Goal: Information Seeking & Learning: Check status

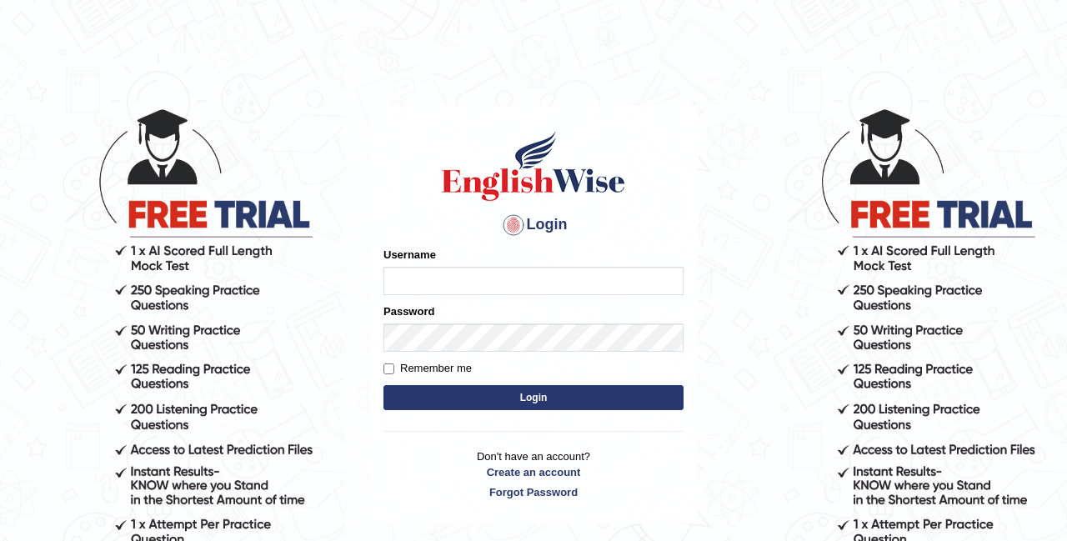
type input "navdeep2024"
click at [511, 405] on button "Login" at bounding box center [533, 397] width 300 height 25
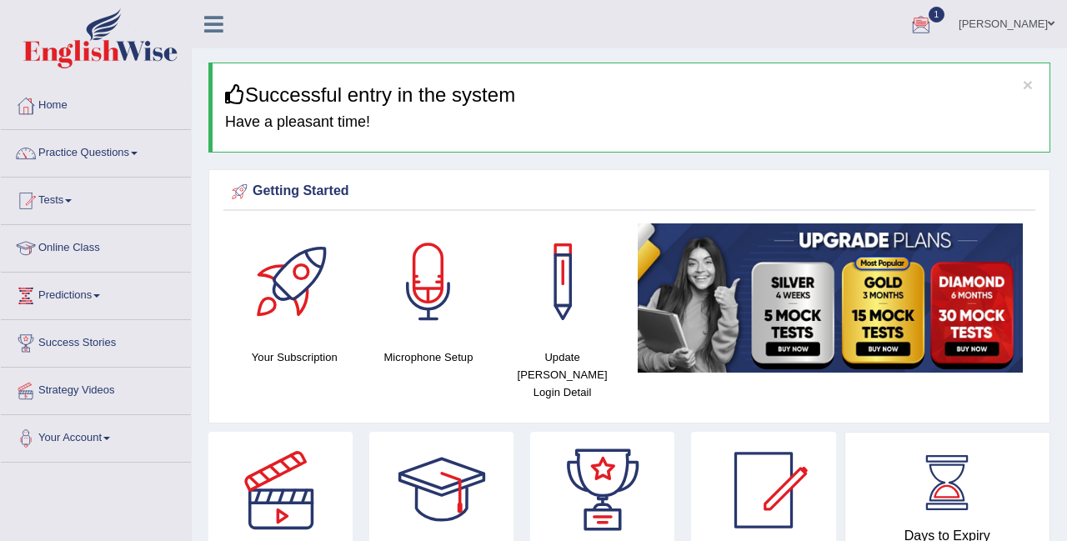
click at [932, 30] on div at bounding box center [920, 25] width 25 height 25
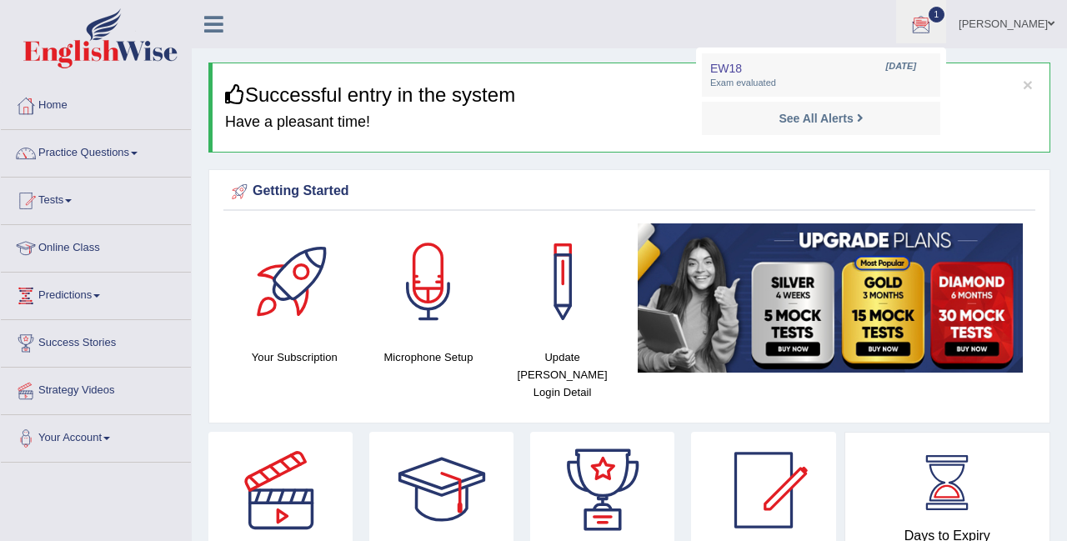
click at [926, 25] on div at bounding box center [920, 25] width 25 height 25
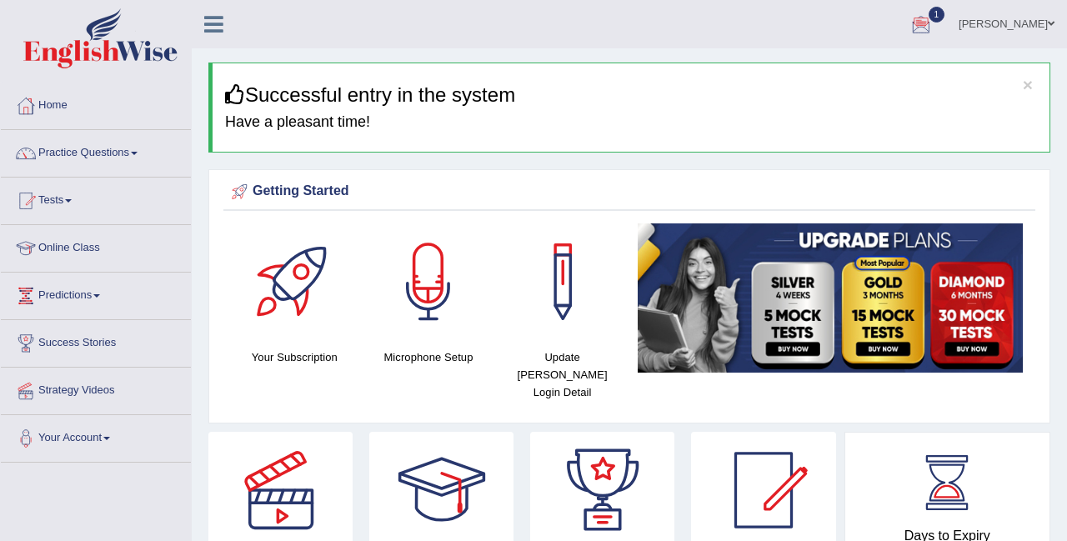
click at [933, 23] on div at bounding box center [920, 25] width 25 height 25
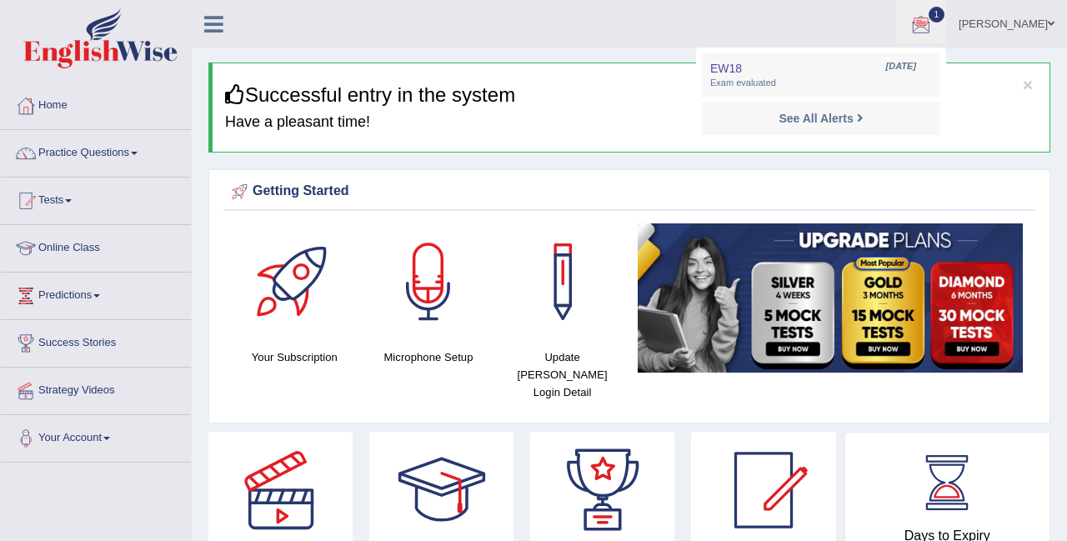
click at [934, 48] on ul "EW18 Oct 3, 2025 Exam evaluated See All Alerts" at bounding box center [821, 97] width 250 height 98
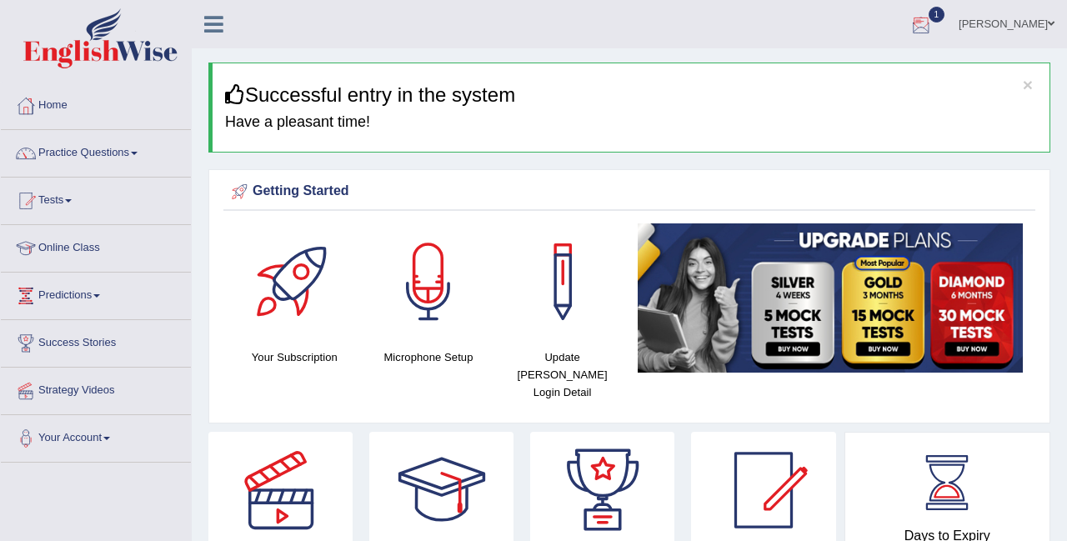
click at [933, 23] on div at bounding box center [920, 25] width 25 height 25
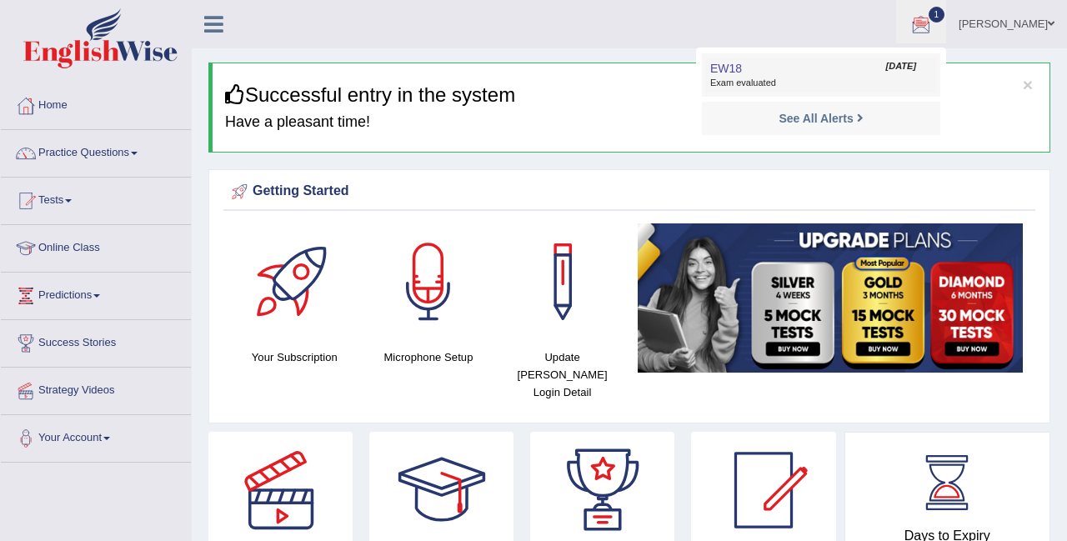
click at [762, 78] on span "Exam evaluated" at bounding box center [821, 83] width 222 height 13
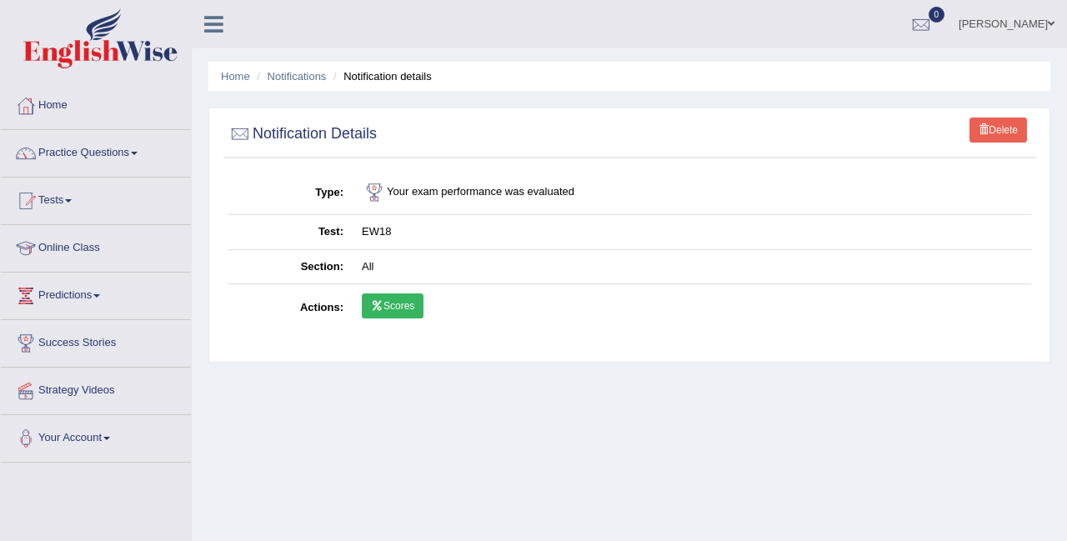
click at [391, 311] on link "Scores" at bounding box center [393, 305] width 62 height 25
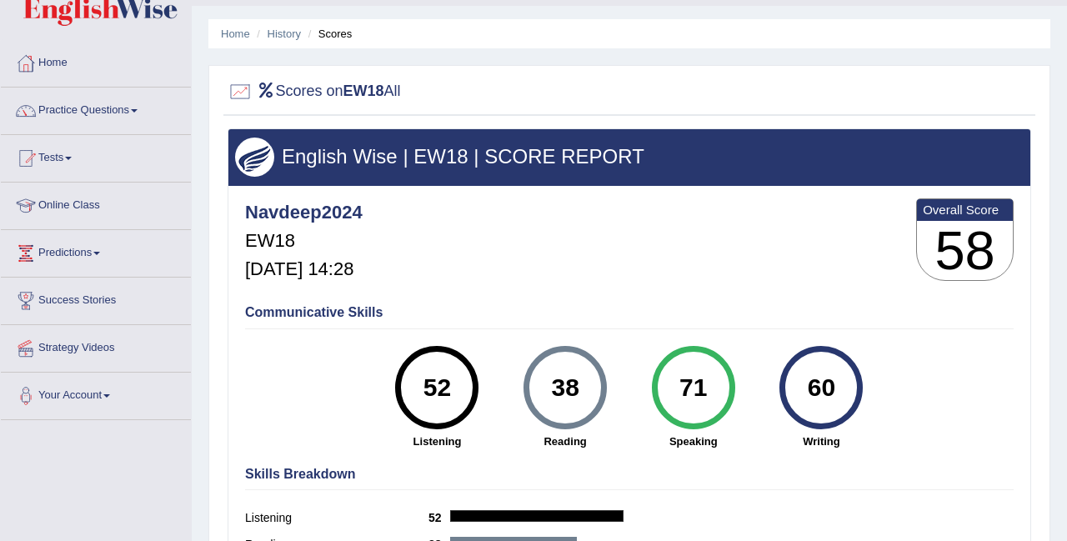
scroll to position [20, 0]
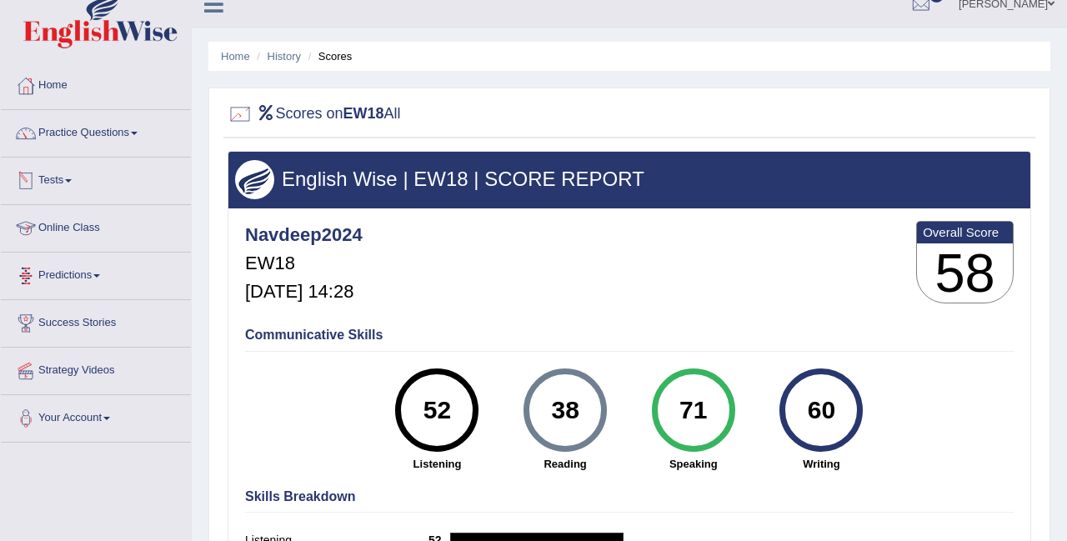
click at [238, 119] on div at bounding box center [240, 114] width 25 height 25
click at [279, 112] on h2 "Scores on EW18 All" at bounding box center [314, 114] width 173 height 25
click at [60, 185] on link "Tests" at bounding box center [96, 179] width 190 height 42
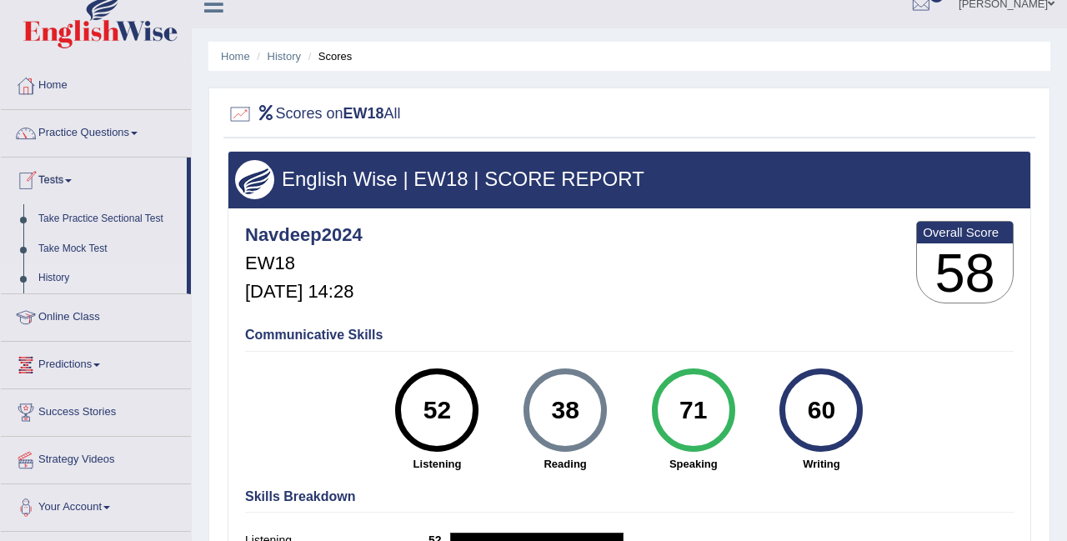
click at [70, 277] on link "History" at bounding box center [109, 278] width 156 height 30
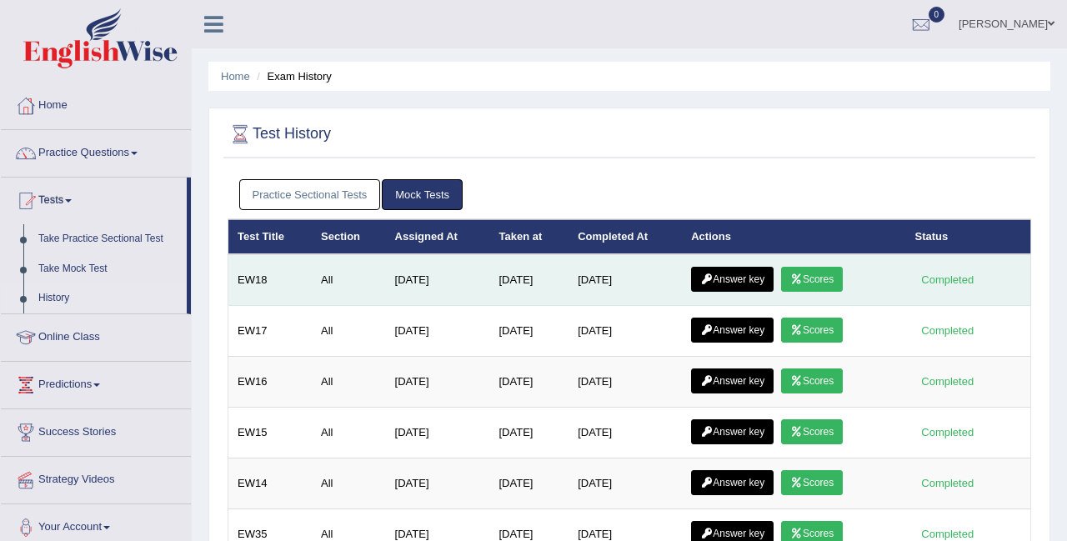
click at [751, 292] on td "Answer key Scores" at bounding box center [793, 280] width 223 height 52
click at [738, 275] on link "Answer key" at bounding box center [732, 279] width 83 height 25
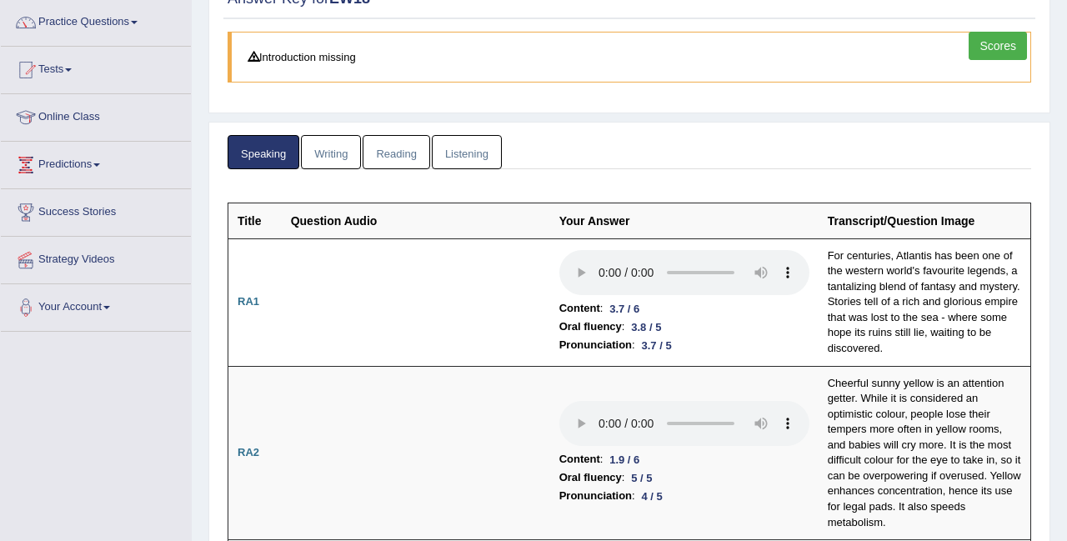
scroll to position [127, 0]
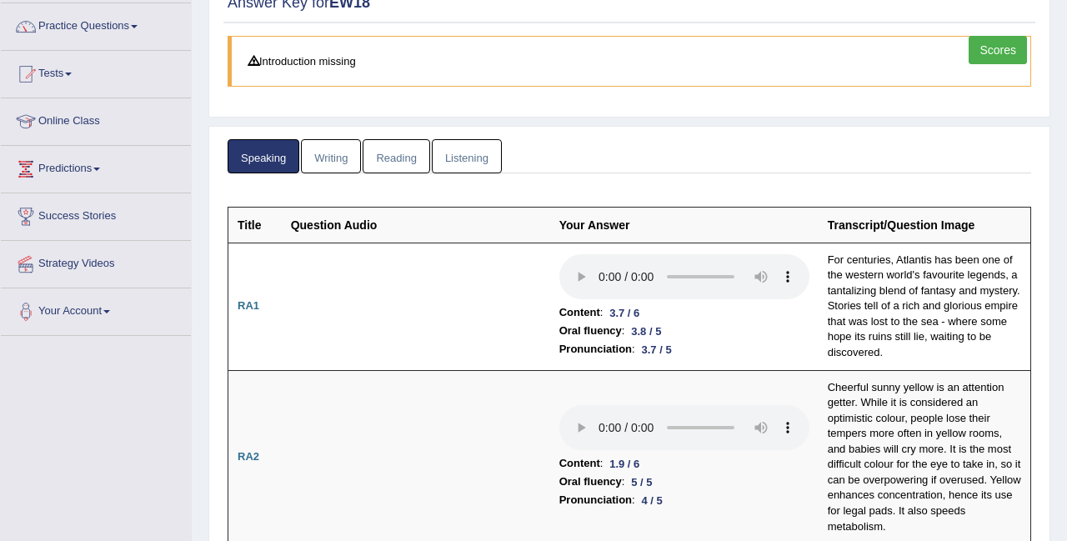
click at [348, 153] on link "Writing" at bounding box center [331, 156] width 60 height 34
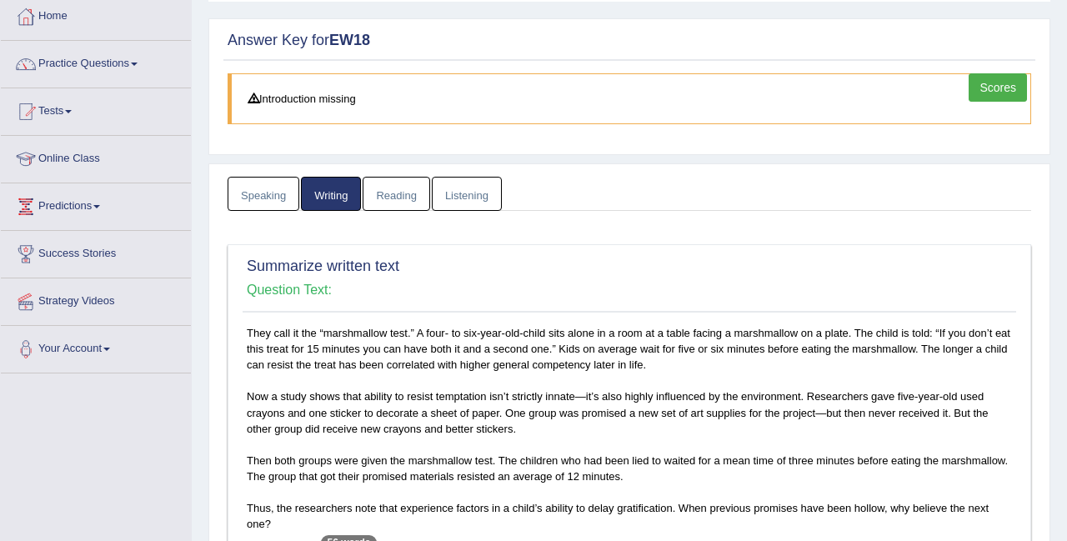
scroll to position [0, 0]
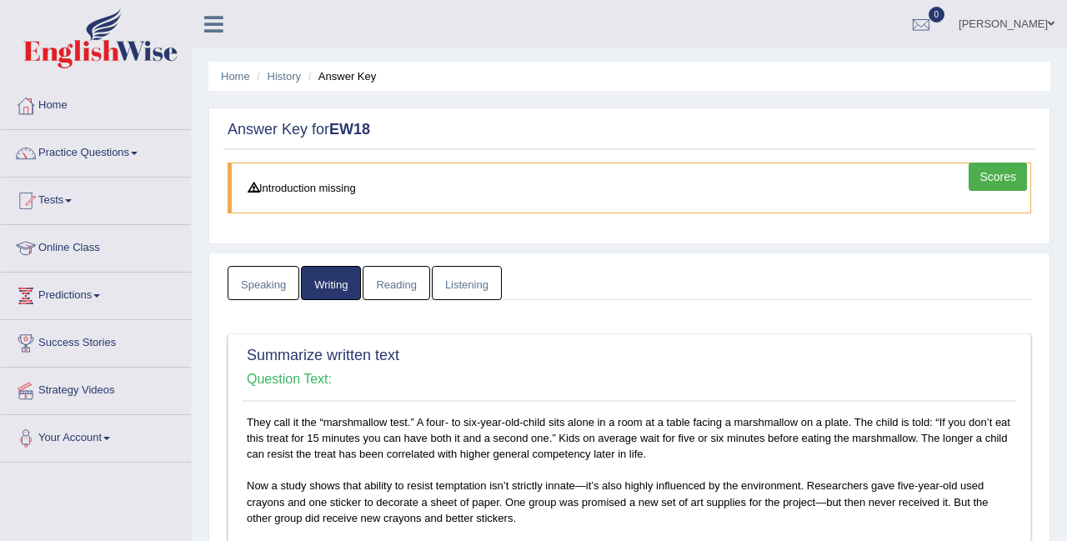
click at [401, 271] on link "Reading" at bounding box center [396, 283] width 67 height 34
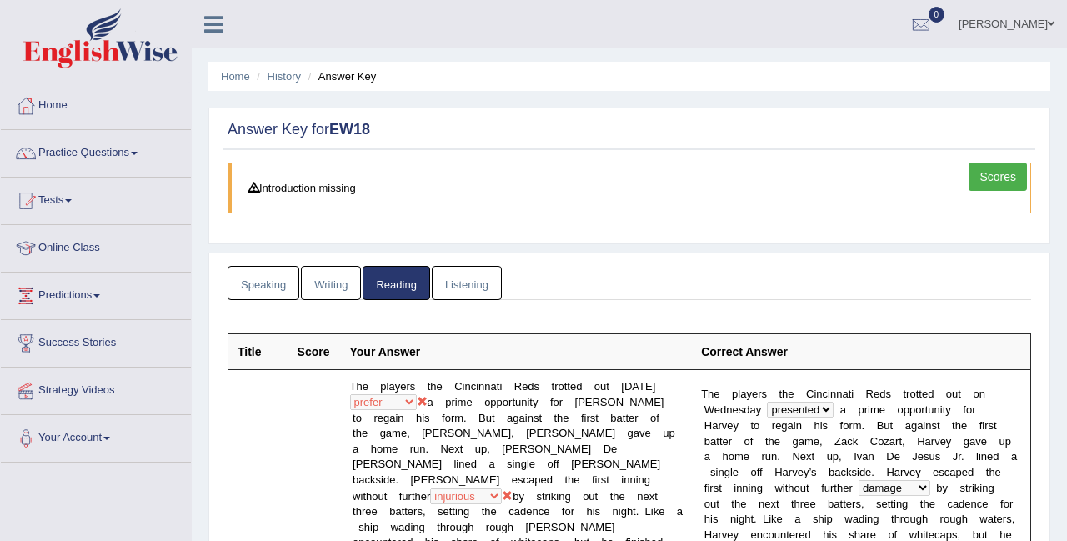
click at [475, 284] on link "Listening" at bounding box center [467, 283] width 70 height 34
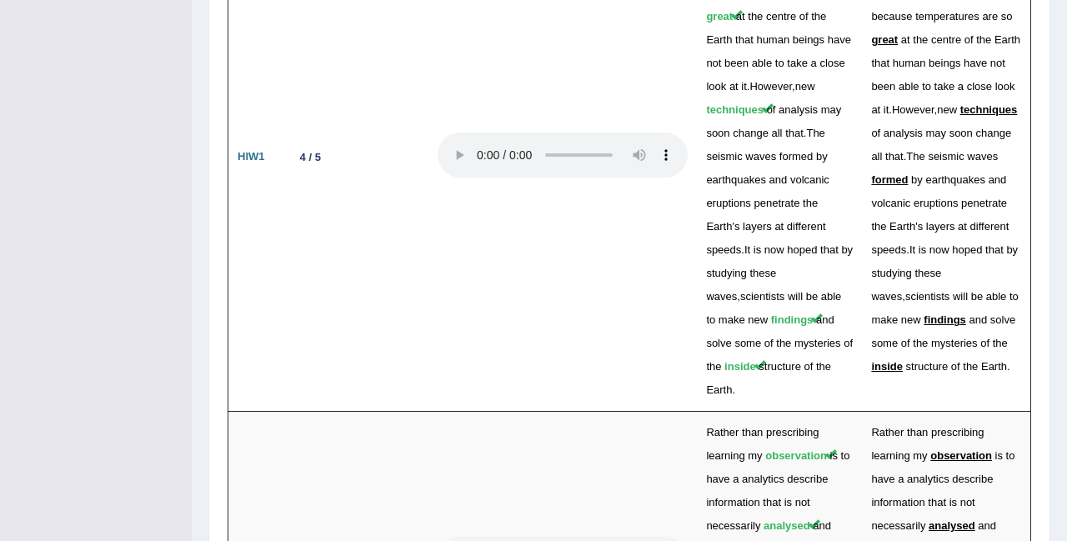
scroll to position [4434, 0]
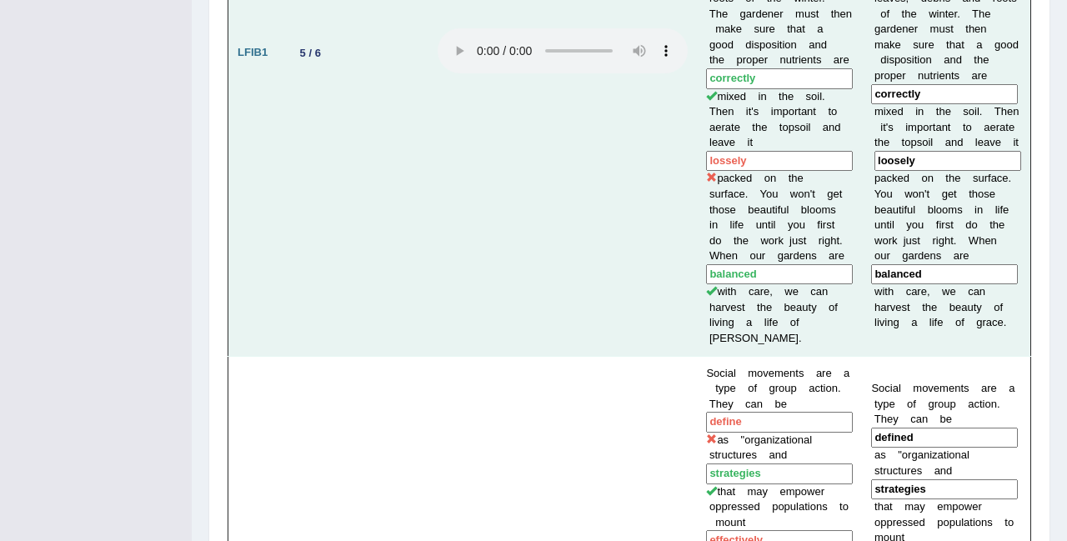
scroll to position [1226, 0]
